Goal: Information Seeking & Learning: Learn about a topic

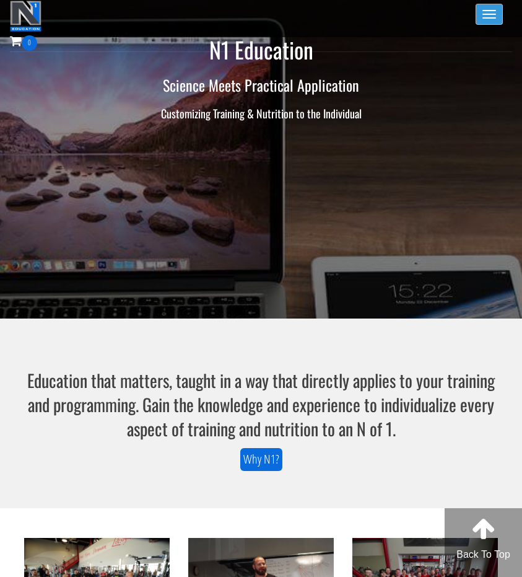
click at [491, 22] on button "Toggle navigation" at bounding box center [489, 14] width 27 height 21
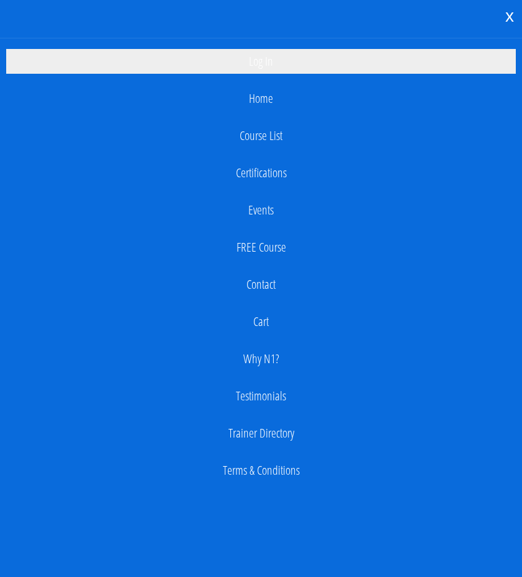
click at [357, 50] on link "Log In" at bounding box center [261, 61] width 510 height 25
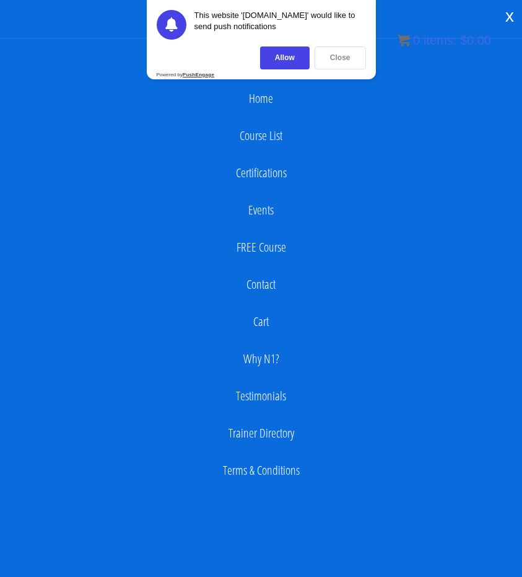
click at [351, 56] on div "Close" at bounding box center [340, 57] width 51 height 23
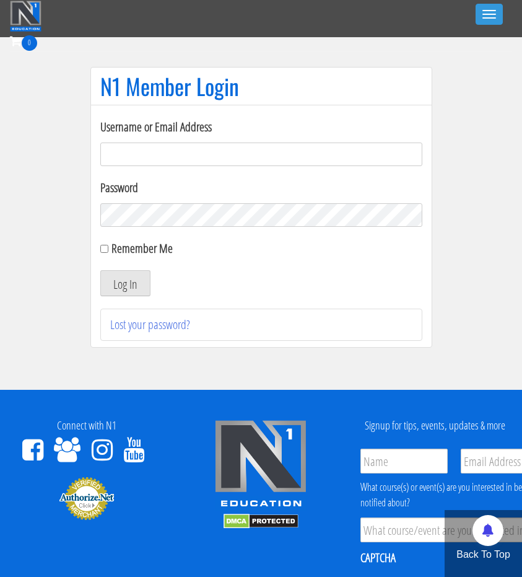
type input "[EMAIL_ADDRESS][DOMAIN_NAME]"
click at [222, 155] on input "[EMAIL_ADDRESS][DOMAIN_NAME]" at bounding box center [261, 154] width 322 height 24
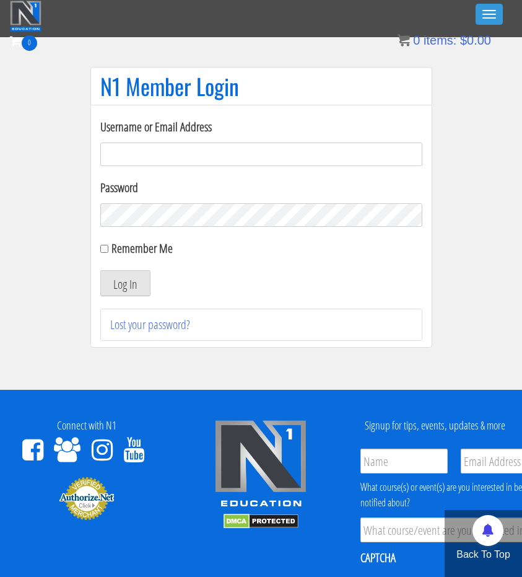
click at [313, 188] on label "Password" at bounding box center [261, 187] width 322 height 19
click at [339, 146] on input "Username or Email Address" at bounding box center [261, 154] width 322 height 24
type input "[EMAIL_ADDRESS][DOMAIN_NAME]"
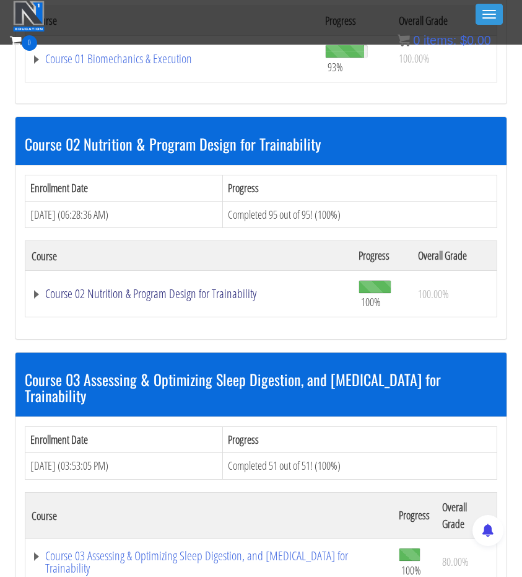
scroll to position [765, 0]
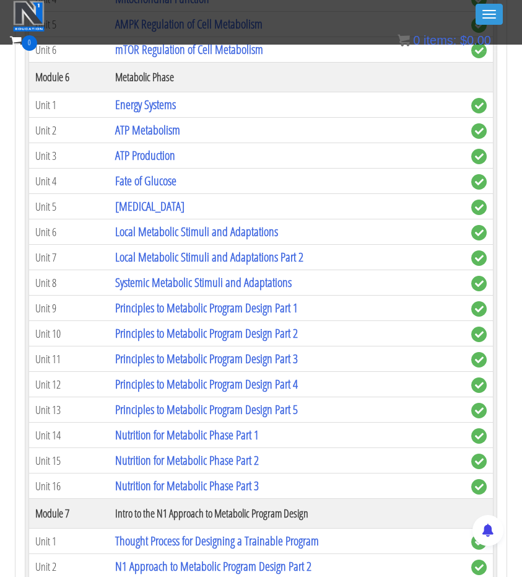
scroll to position [1654, 0]
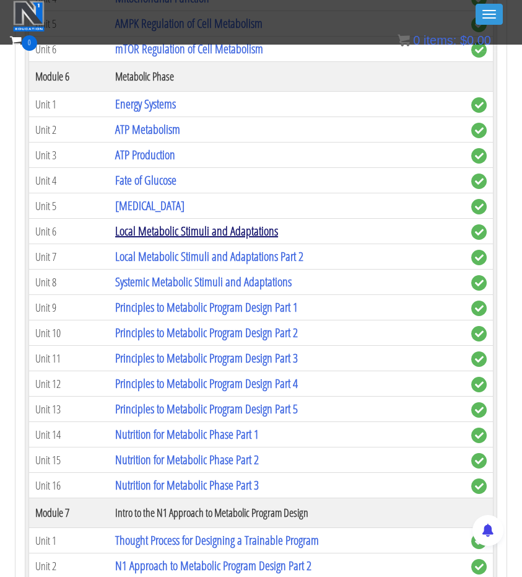
click at [188, 227] on link "Local Metabolic Stimuli and Adaptations" at bounding box center [196, 230] width 163 height 17
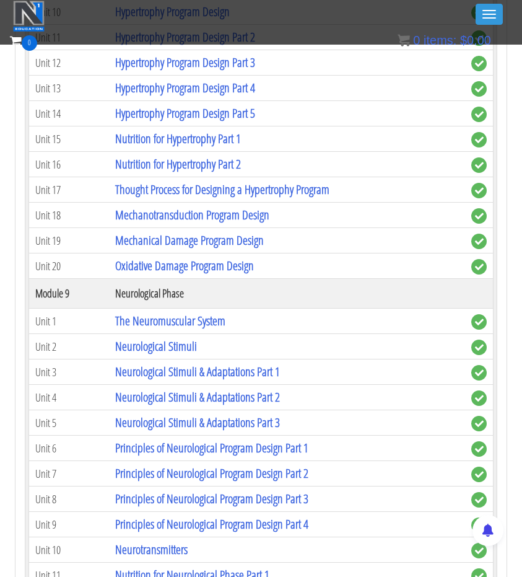
scroll to position [2620, 0]
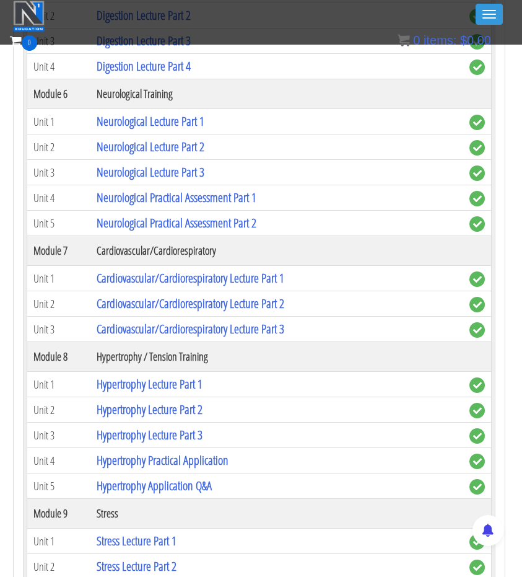
scroll to position [4731, 2]
